Goal: Task Accomplishment & Management: Complete application form

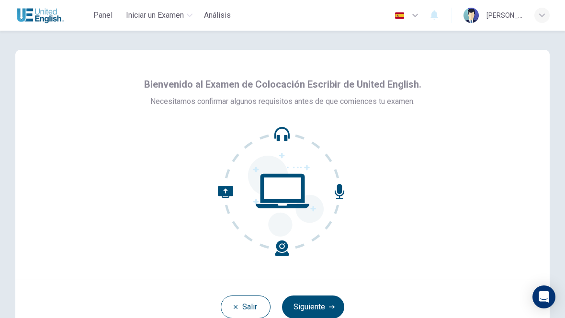
click at [320, 309] on button "Siguiente" at bounding box center [313, 306] width 62 height 23
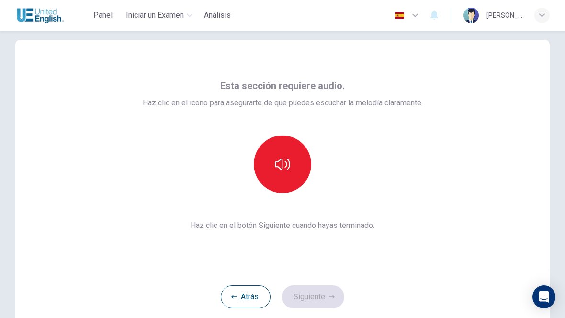
scroll to position [11, 0]
click at [286, 162] on icon "button" at bounding box center [282, 162] width 15 height 11
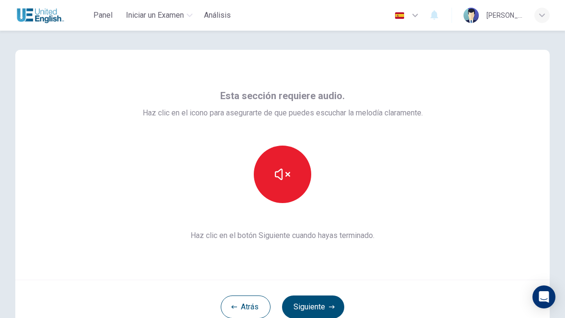
scroll to position [0, 0]
click at [285, 173] on icon "button" at bounding box center [282, 174] width 15 height 15
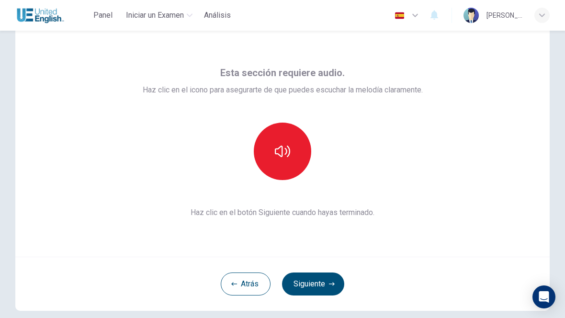
click at [242, 286] on button "Atrás" at bounding box center [246, 283] width 50 height 23
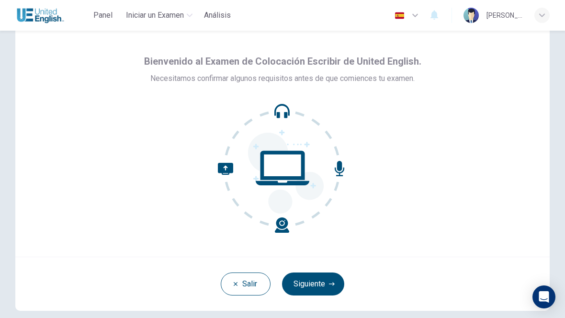
click at [234, 284] on icon "button" at bounding box center [236, 284] width 6 height 6
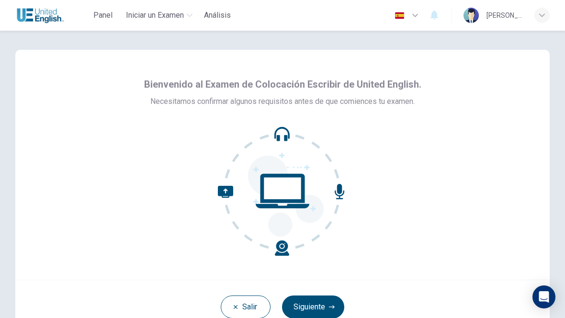
click at [248, 301] on button "Salir" at bounding box center [246, 306] width 50 height 23
click at [318, 303] on button "Siguiente" at bounding box center [313, 306] width 62 height 23
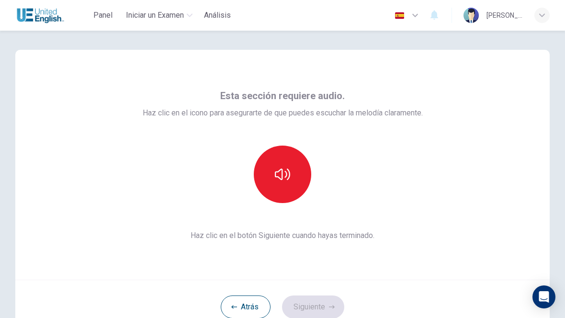
click at [311, 209] on div "Esta sección requiere audio. Haz clic en el icono para asegurarte de que puedes…" at bounding box center [283, 164] width 280 height 153
click at [285, 181] on icon "button" at bounding box center [282, 174] width 15 height 15
click at [323, 307] on button "Siguiente" at bounding box center [313, 306] width 62 height 23
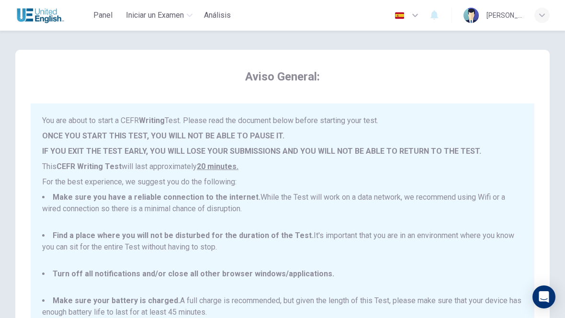
click at [421, 12] on icon "button" at bounding box center [414, 15] width 11 height 11
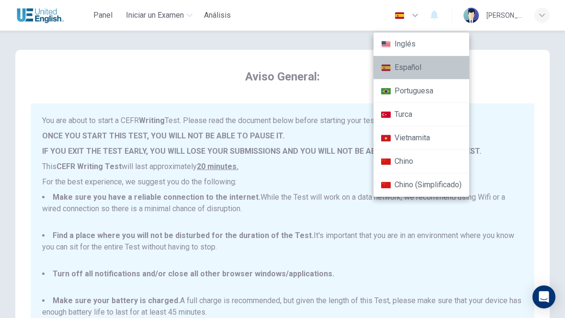
click at [418, 66] on li "Español" at bounding box center [421, 67] width 96 height 23
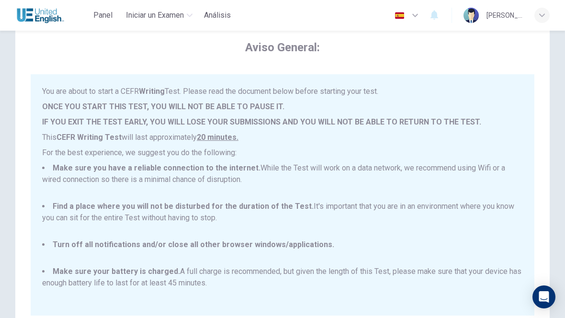
scroll to position [30, 0]
click at [405, 13] on img "button" at bounding box center [399, 15] width 12 height 7
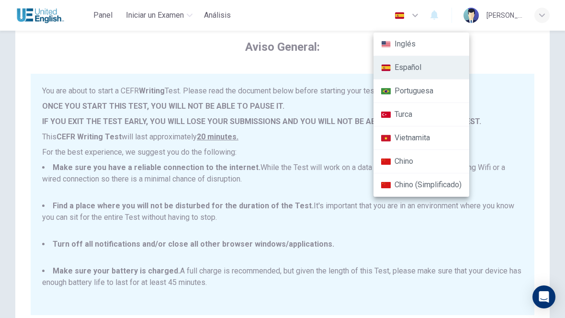
click at [408, 68] on li "Español" at bounding box center [421, 67] width 96 height 23
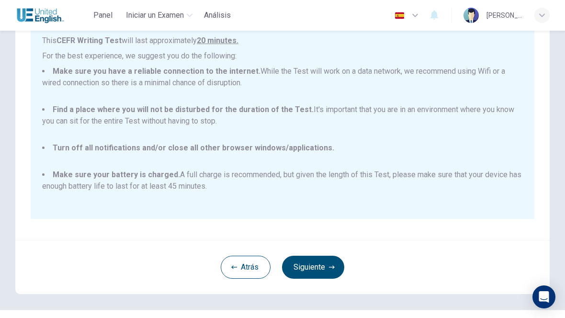
scroll to position [145, 0]
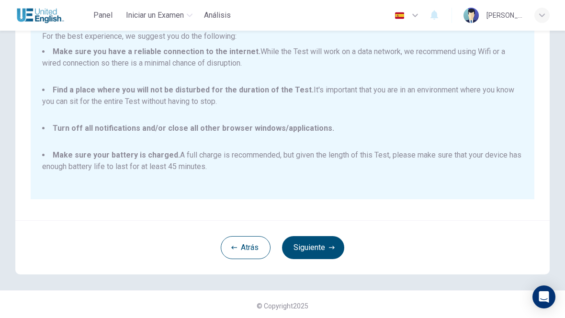
click at [324, 244] on button "Siguiente" at bounding box center [313, 247] width 62 height 23
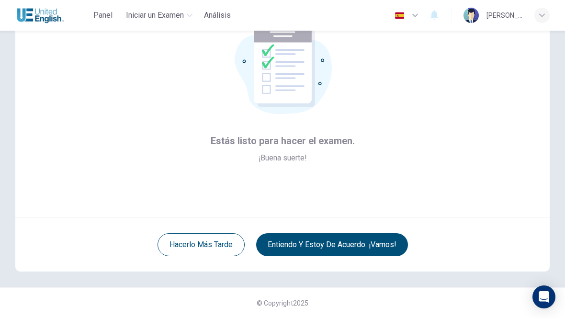
click at [379, 246] on button "Entiendo y estoy de acuerdo. ¡Vamos!" at bounding box center [332, 244] width 152 height 23
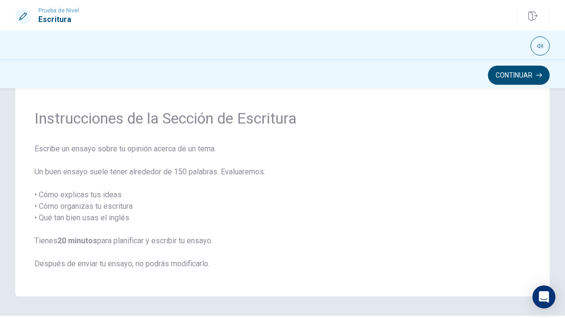
scroll to position [28, 0]
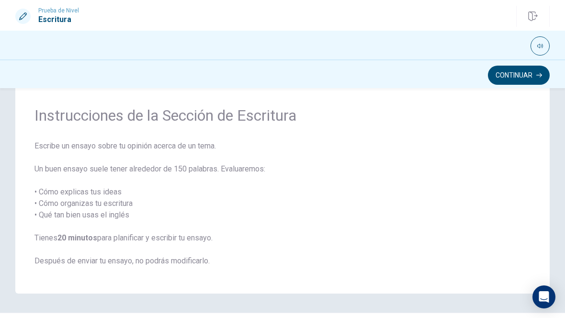
click at [508, 78] on button "Continuar" at bounding box center [519, 75] width 62 height 19
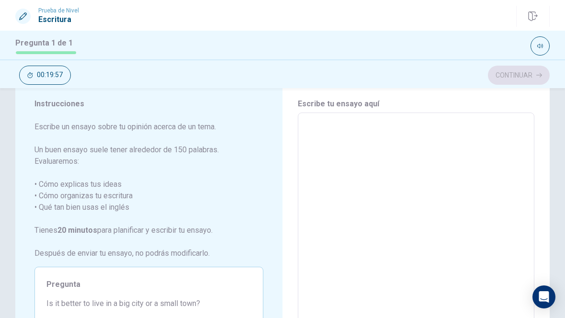
click at [372, 138] on textarea at bounding box center [415, 245] width 223 height 249
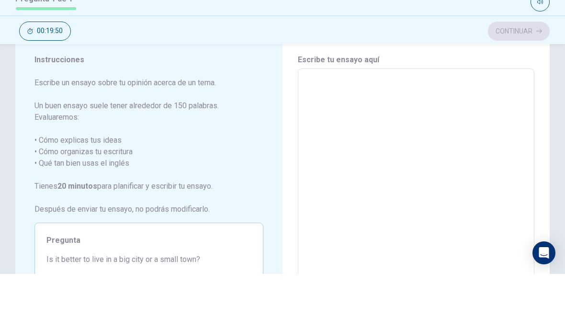
type textarea "I"
type textarea "x"
type textarea "I"
type textarea "x"
type textarea "I a"
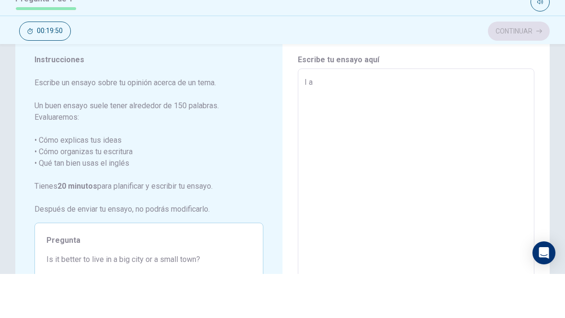
type textarea "x"
type textarea "I am"
type textarea "x"
type textarea "I am"
type textarea "x"
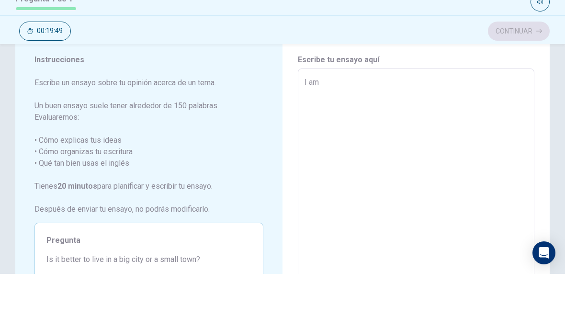
type textarea "I am a"
type textarea "x"
type textarea "I am an"
type textarea "x"
type textarea "I am and"
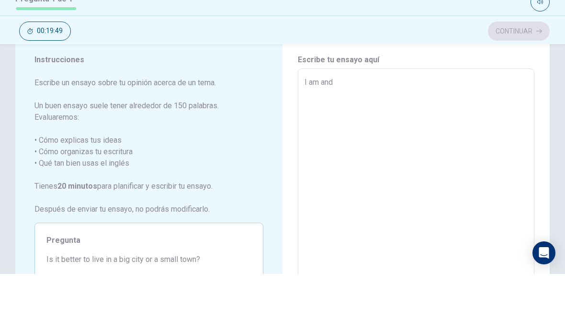
type textarea "x"
type textarea "I am andr"
type textarea "x"
type textarea "I am andre"
type textarea "x"
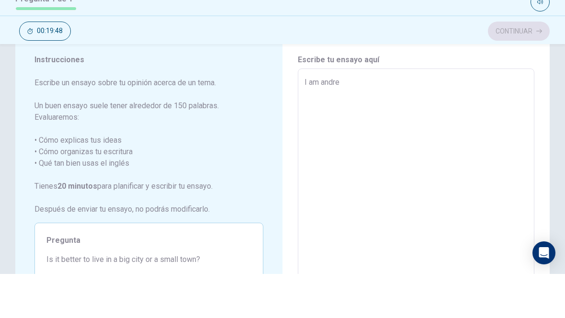
type textarea "I am andrea"
type textarea "x"
type textarea "I am andrea"
type textarea "x"
type textarea "I am andrea"
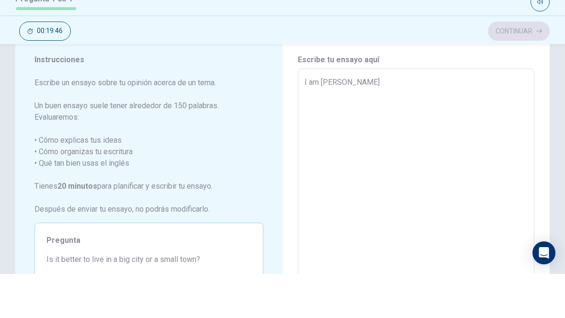
type textarea "x"
type textarea "I am andrea,"
type textarea "x"
type textarea "I am andrea,"
type textarea "x"
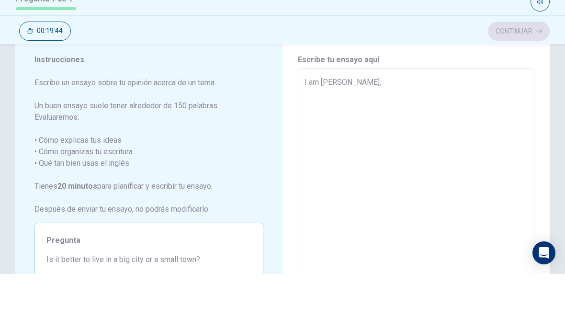
type textarea "I am andrea, a"
type textarea "x"
type textarea "I am andrea, a"
type textarea "x"
type textarea "I am andrea, a l"
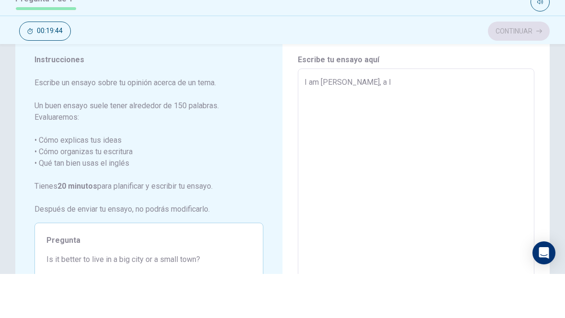
type textarea "x"
type textarea "I am andrea, a li"
type textarea "x"
type textarea "I am andrea, a lik"
type textarea "x"
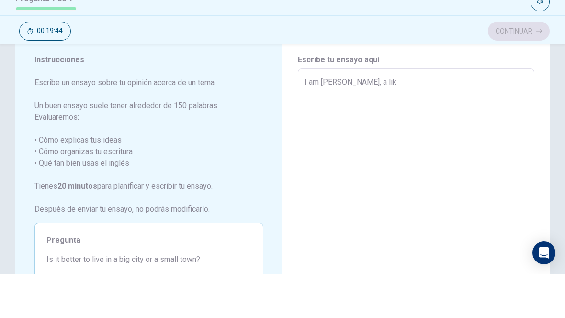
type textarea "I am andrea, a like"
type textarea "x"
type textarea "I am andrea, a like"
type textarea "x"
type textarea "I am andrea, a like t"
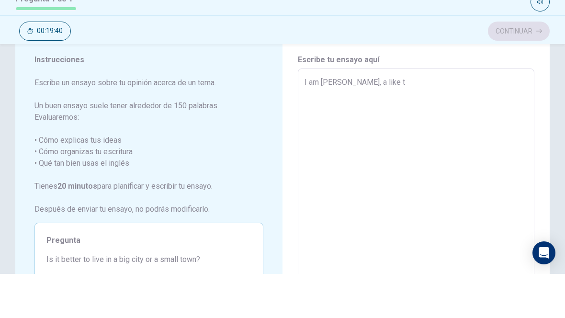
type textarea "x"
type textarea "I am andrea, a like th"
type textarea "x"
type textarea "I am andrea, a like the"
type textarea "x"
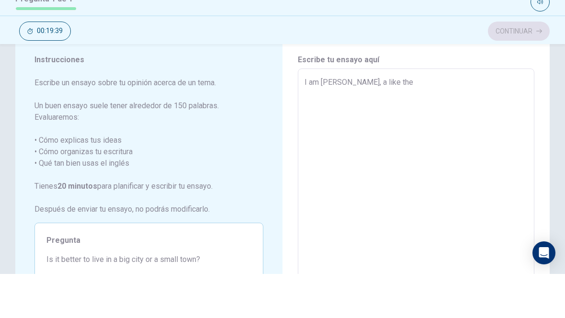
type textarea "I am andrea, a like the"
type textarea "x"
type textarea "I am andrea, a like the o"
type textarea "x"
type textarea "I am andrea, a like the od"
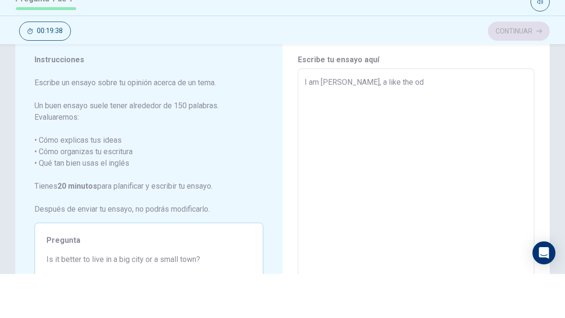
type textarea "x"
type textarea "I am andrea, a like the odo"
type textarea "x"
type textarea "I am andrea, a like the odon"
type textarea "x"
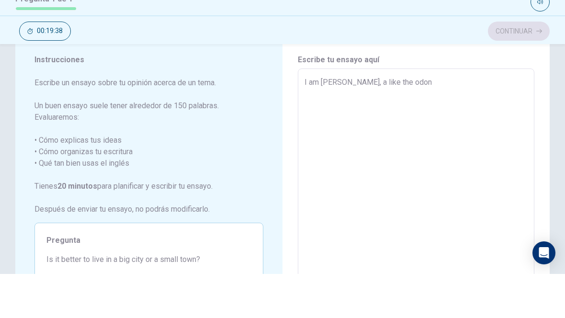
type textarea "I am andrea, a like the odont"
type textarea "x"
type textarea "I am andrea, a like the odonto"
type textarea "x"
type textarea "I am andrea, a like the odontol"
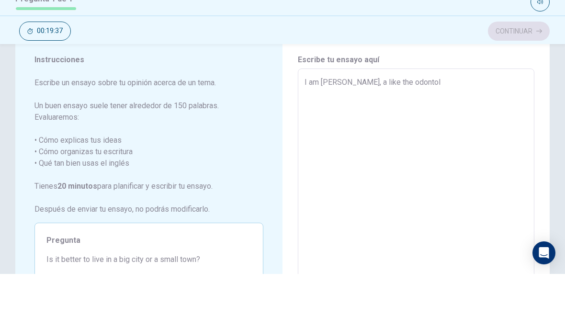
type textarea "x"
type textarea "I am andrea, a like the odontolo"
type textarea "x"
type textarea "I am andrea, a like the odontolog"
type textarea "x"
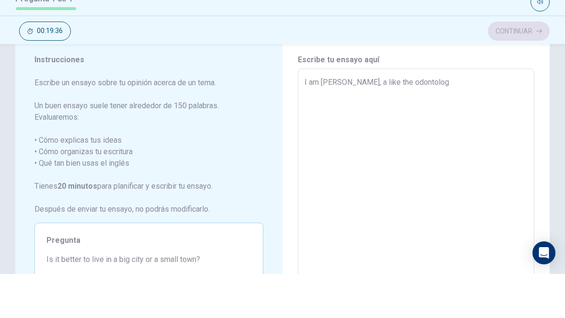
type textarea "I am andrea, a like the odontology"
type textarea "x"
type textarea "I am andrea, a like the odontology"
type textarea "x"
type textarea "I am andrea, a like the odontology"
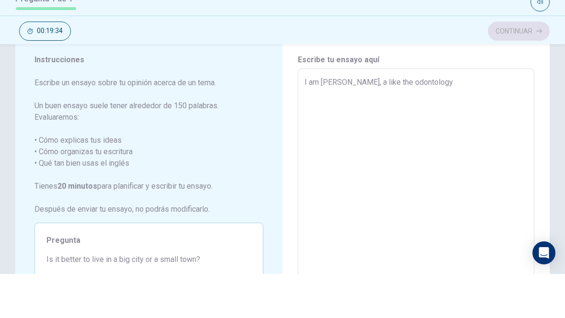
type textarea "x"
type textarea "I am andrea, a like the odontology,"
type textarea "x"
type textarea "I am andrea, a like the odontology,"
type textarea "x"
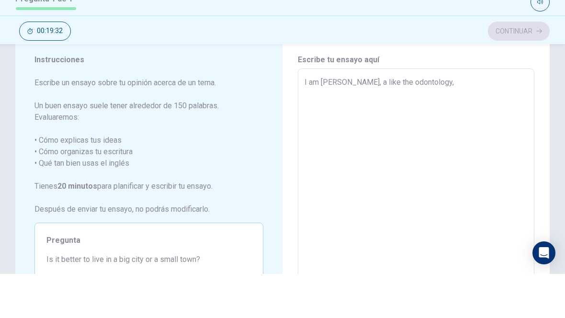
type textarea "I am andrea, a like the odontology, h"
type textarea "x"
type textarea "I am andrea, a like the odontology, hi"
type textarea "x"
type textarea "I am andrea, a like the odontology, h"
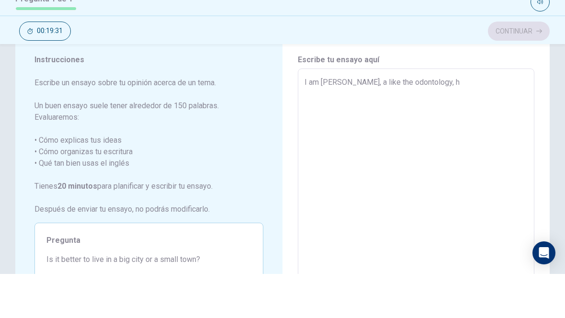
type textarea "x"
type textarea "I am andrea, a like the odontology,"
type textarea "x"
type textarea "I am andrea, a like the odontology, t"
type textarea "x"
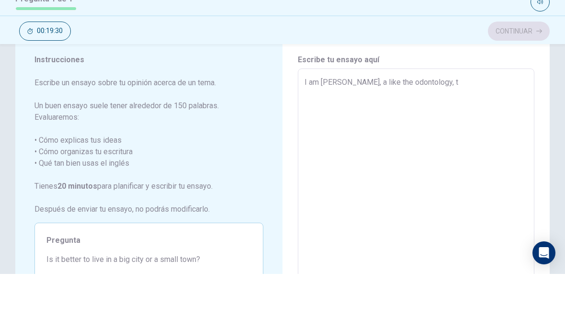
type textarea "I am andrea, a like the odontology, th"
type textarea "x"
type textarea "I am andrea, a like the odontology, thu"
type textarea "x"
type textarea "I am andrea, a like the odontology, thud"
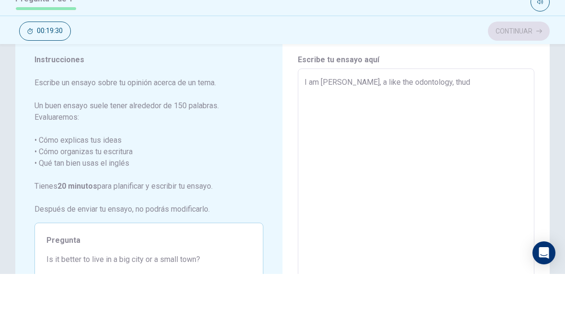
type textarea "x"
type textarea "I am andrea, a like the odontology, thud"
type textarea "x"
type textarea "I am andrea, a like the odontology, thud i"
type textarea "x"
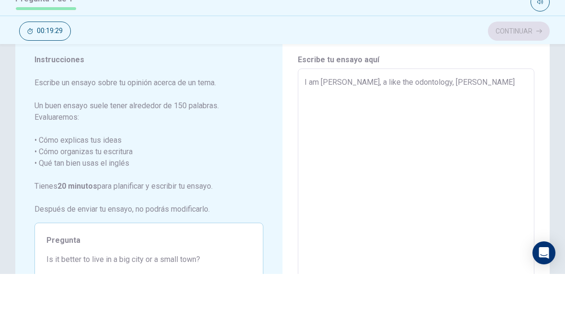
type textarea "I am andrea, a like the odontology, thud id"
type textarea "x"
type textarea "I am andrea, a like the odontology, thud id"
type textarea "x"
type textarea "I am andrea, a like the odontology, thud id"
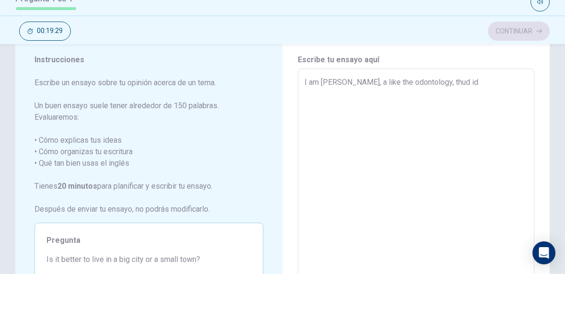
type textarea "x"
type textarea "I am andrea, a like the odontology, thud id"
type textarea "x"
type textarea "I am andrea, a like the odontology, thud id"
type textarea "x"
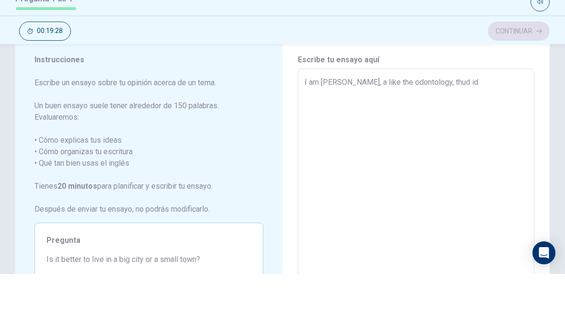
type textarea "I am andrea, a like the odontology, thud id"
type textarea "x"
type textarea "I am andrea, a like the odontology, thud id"
type textarea "x"
type textarea "I am andrea, a like the odontology, thud id"
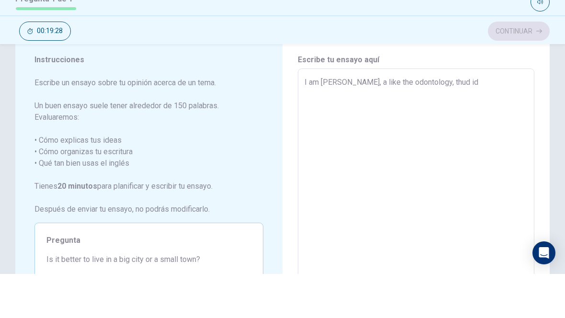
type textarea "x"
type textarea "I am andrea, a like the odontology, thud id"
type textarea "x"
type textarea "I am andrea, a like the odontology, thud i"
type textarea "x"
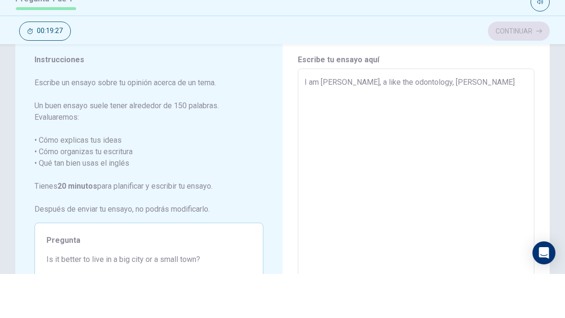
type textarea "I am andrea, a like the odontology, thud"
type textarea "x"
type textarea "I am andrea, a like the odontology, thud"
type textarea "x"
type textarea "I am andrea, a like the odontology, thu"
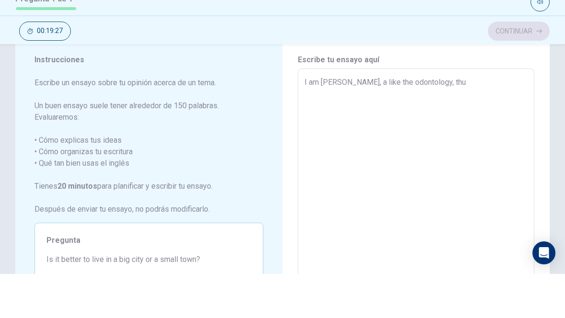
type textarea "x"
type textarea "I am andrea, a like the odontology, th"
type textarea "x"
type textarea "I am andrea, a like the odontology, thi"
type textarea "x"
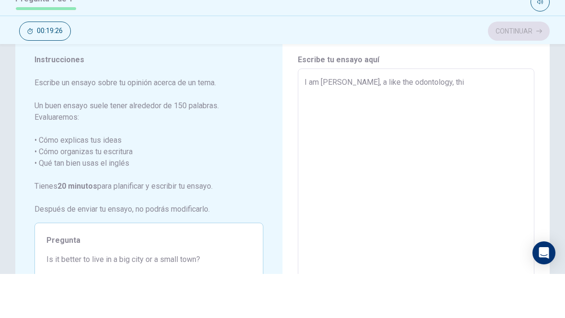
type textarea "I am andrea, a like the odontology, thid"
type textarea "x"
type textarea "I am andrea, a like the odontology, thidb"
type textarea "x"
type textarea "I am andrea, a like the odontology, thidbi"
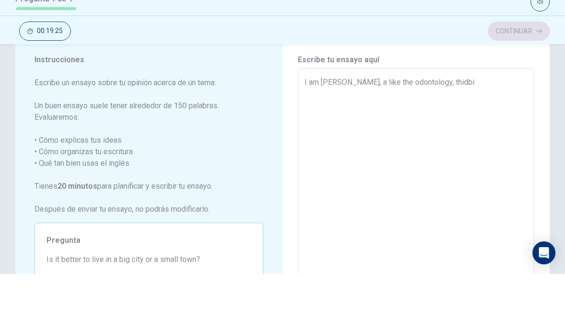
type textarea "x"
type textarea "I am andrea, a like the odontology, thidbid"
type textarea "x"
type textarea "I am andrea, a like the odontology, thidbid"
type textarea "x"
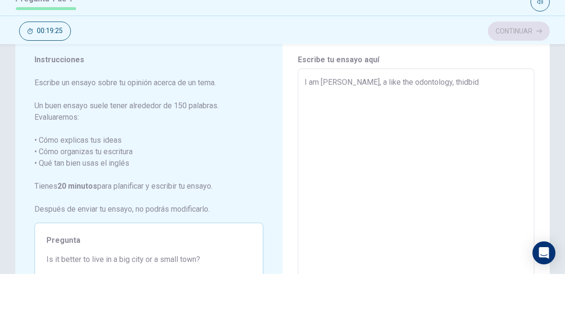
type textarea "I am andrea, a like the odontology, thidbid"
type textarea "x"
type textarea "I am andrea, a like the odontology, thidbi"
type textarea "x"
type textarea "I am andrea, a like the odontology, thidb"
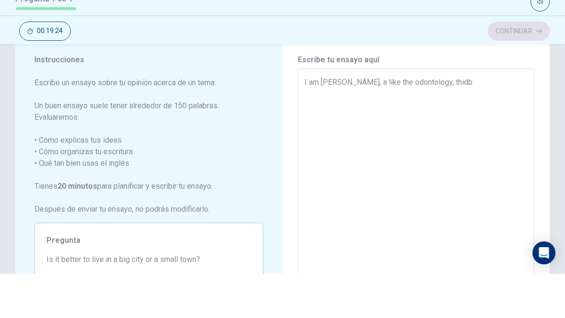
type textarea "x"
type textarea "I am andrea, a like the odontology, thid"
type textarea "x"
type textarea "I am andrea, a like the odontology, thi"
type textarea "x"
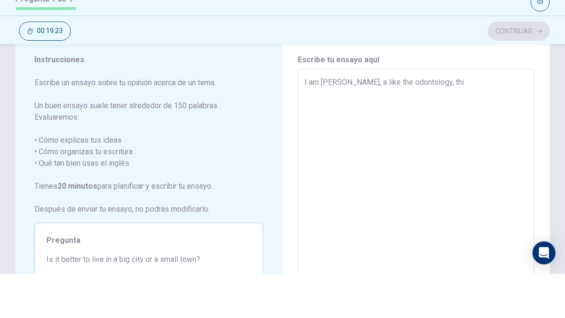
type textarea "I am andrea, a like the odontology, this"
type textarea "x"
type textarea "I am andrea, a like the odontology, this"
type textarea "x"
type textarea "I am andrea, a like the odontology, this i"
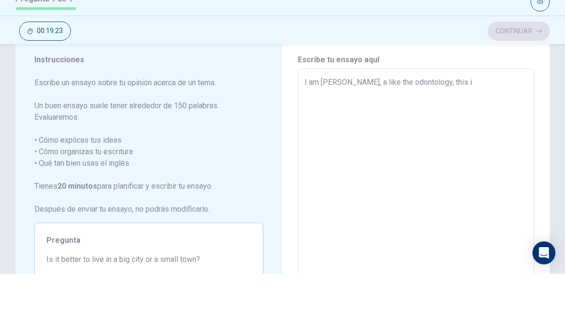
type textarea "x"
type textarea "I am andrea, a like the odontology, this is"
type textarea "x"
type textarea "I am andrea, a like the odontology, this is"
type textarea "x"
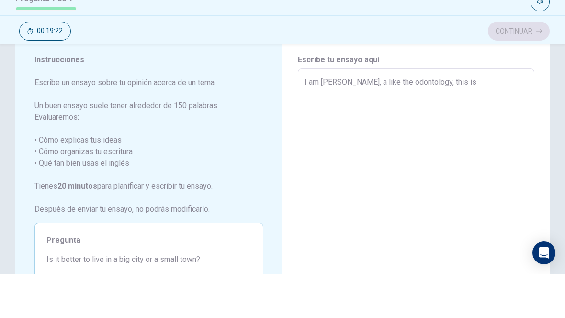
type textarea "I am andrea, a like the odontology, this is m"
type textarea "x"
type textarea "I am andrea, a like the odontology, this is my"
type textarea "x"
type textarea "I am andrea, a like the odontology, this is my"
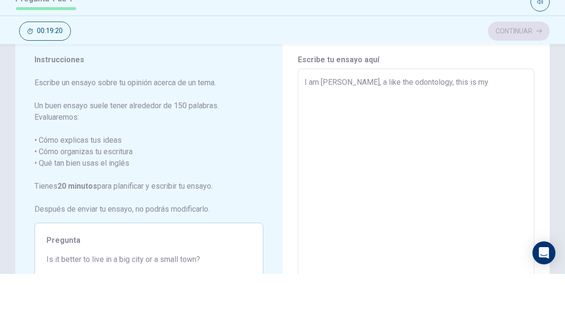
type textarea "x"
type textarea "I am andrea, a like the odontology, this is my p"
type textarea "x"
type textarea "I am andrea, a like the odontology, this is my pr"
type textarea "x"
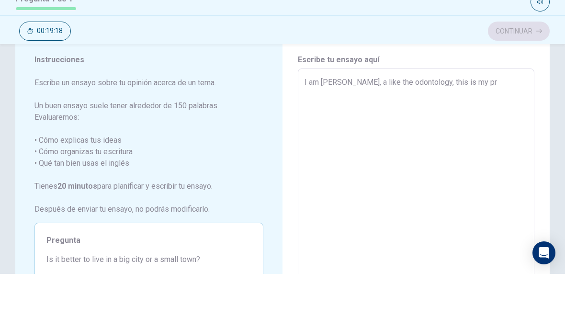
type textarea "I am andrea, a like the odontology, this is my pro"
type textarea "x"
type textarea "I am andrea, a like the odontology, this is my prof"
type textarea "x"
type textarea "I am andrea, a like the odontology, this is my profe"
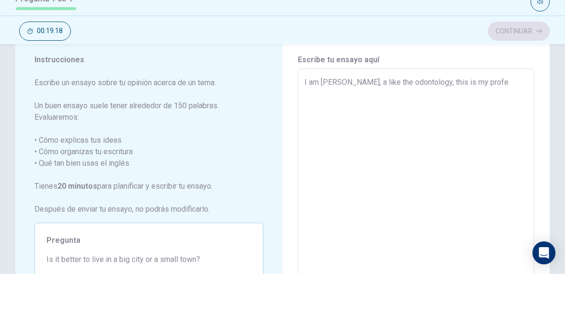
type textarea "x"
type textarea "I am andrea, a like the odontology, this is my profes"
type textarea "x"
type textarea "I am andrea, a like the odontology, this is my profesi"
type textarea "x"
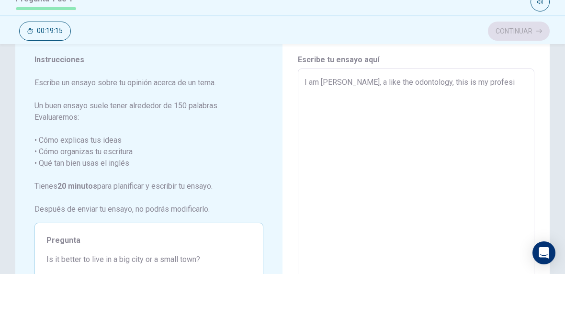
type textarea "I am andrea, a like the odontology, this is my profesio"
type textarea "x"
type textarea "I am andrea, a like the odontology, this is my profesion"
type textarea "x"
type textarea "I am andrea, a like the odontology, this is my profesion"
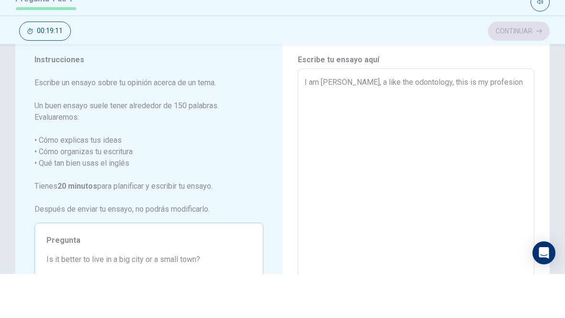
type textarea "x"
type textarea "I am andrea, a like the odontology, this is my profesion"
type textarea "x"
type textarea "I am andrea, a like the odontology, this is my profesion,"
type textarea "x"
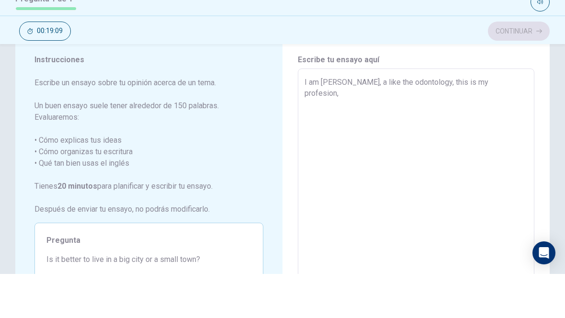
type textarea "I am andrea, a like the odontology, this is my profesion,"
type textarea "x"
type textarea "I am andrea, a like the odontology, this is my profesion, i"
type textarea "x"
type textarea "I am andrea, a like the odontology, this is my profesion, i"
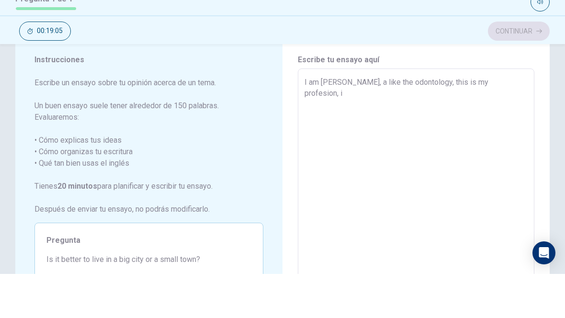
type textarea "x"
type textarea "I am andrea, a like the odontology, this is my profesion, i a"
type textarea "x"
type textarea "I am andrea, a like the odontology, this is my profesion, i am"
type textarea "x"
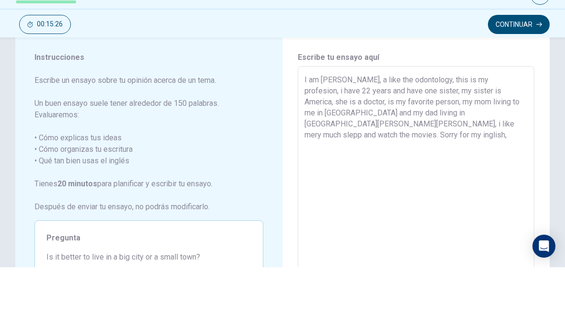
scroll to position [32, 0]
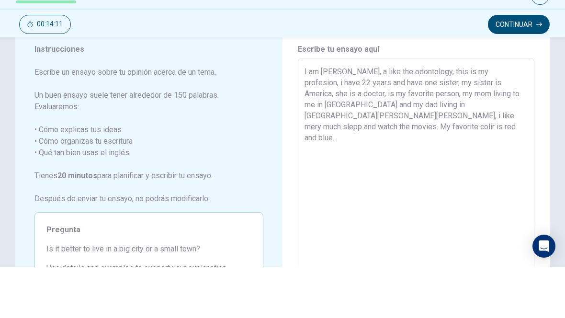
click at [359, 117] on textarea "I am andrea, a like the odontology, this is my profesion, i have 22 years and h…" at bounding box center [415, 241] width 223 height 249
click at [503, 117] on textarea "I am andrea, a like the odontology, this is my profesion, i have 22 years and h…" at bounding box center [415, 241] width 223 height 249
click at [519, 66] on button "Continuar" at bounding box center [519, 75] width 62 height 19
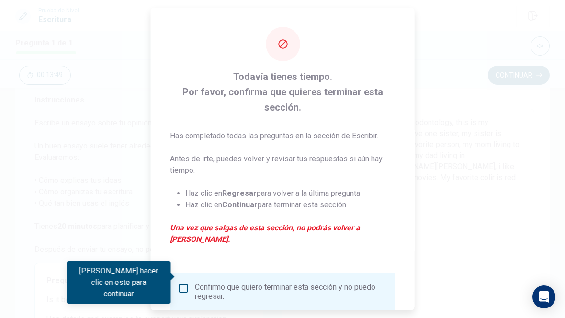
click at [188, 282] on input "Debes hacer clic en este para continuar" at bounding box center [183, 287] width 11 height 11
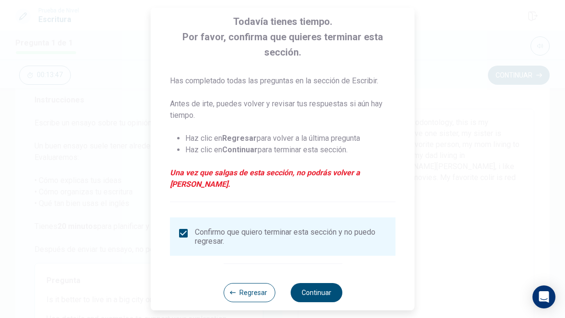
scroll to position [55, 0]
click at [323, 283] on button "Continuar" at bounding box center [316, 292] width 52 height 19
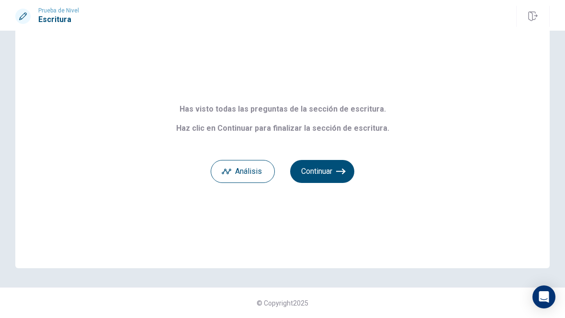
scroll to position [31, 0]
click at [337, 171] on icon "button" at bounding box center [341, 171] width 10 height 6
